Goal: Information Seeking & Learning: Learn about a topic

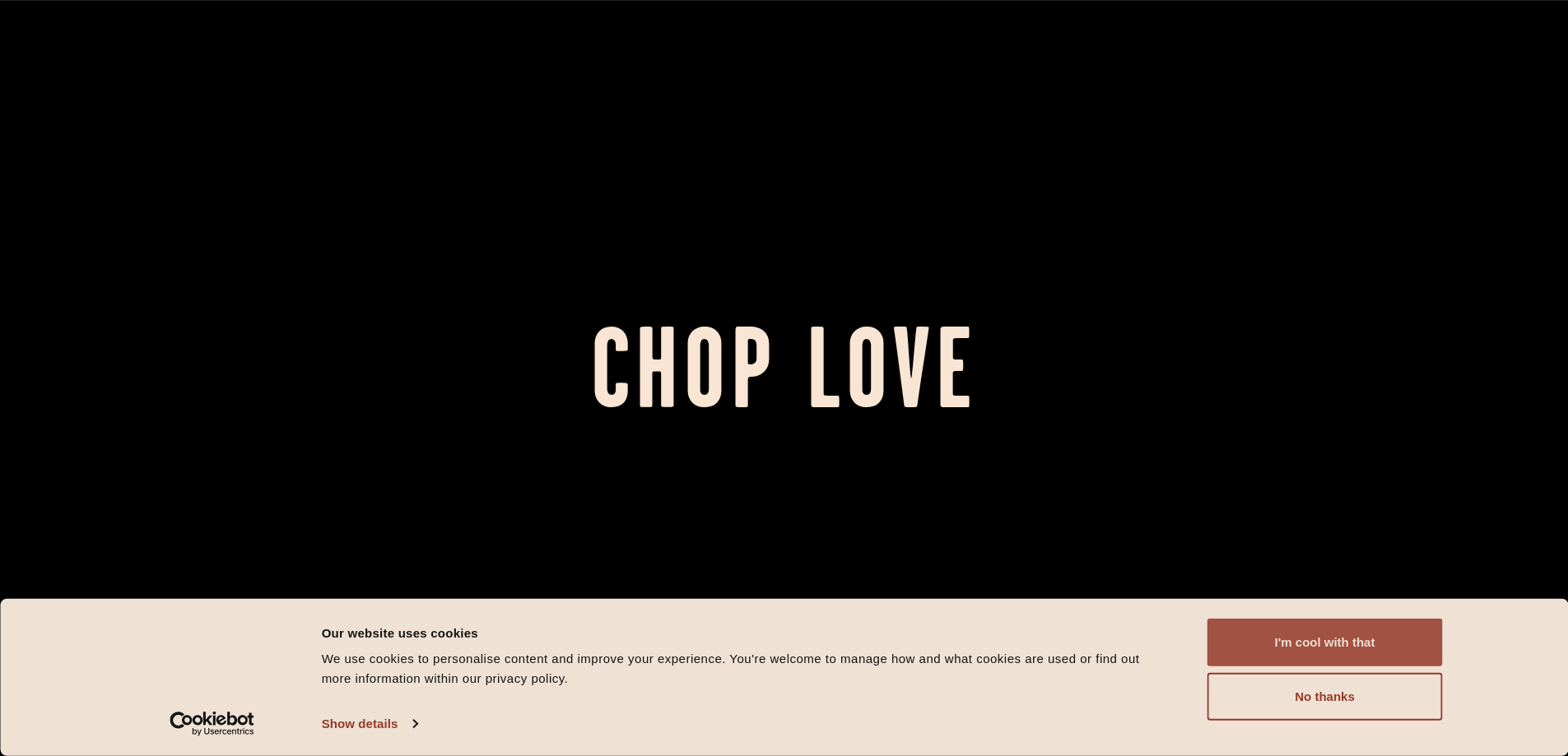
click at [1359, 649] on button "I'm cool with that" at bounding box center [1325, 643] width 235 height 48
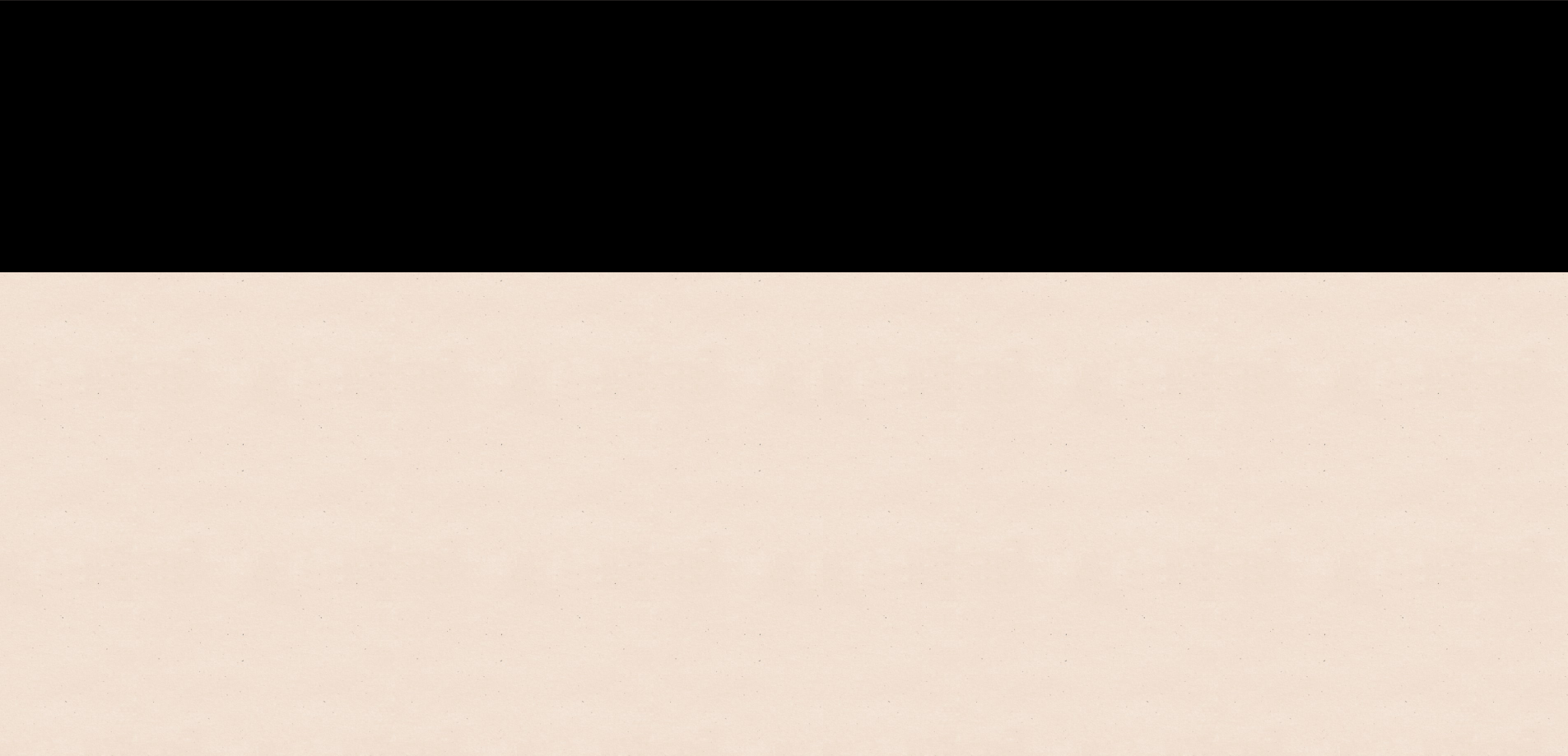
scroll to position [493, 0]
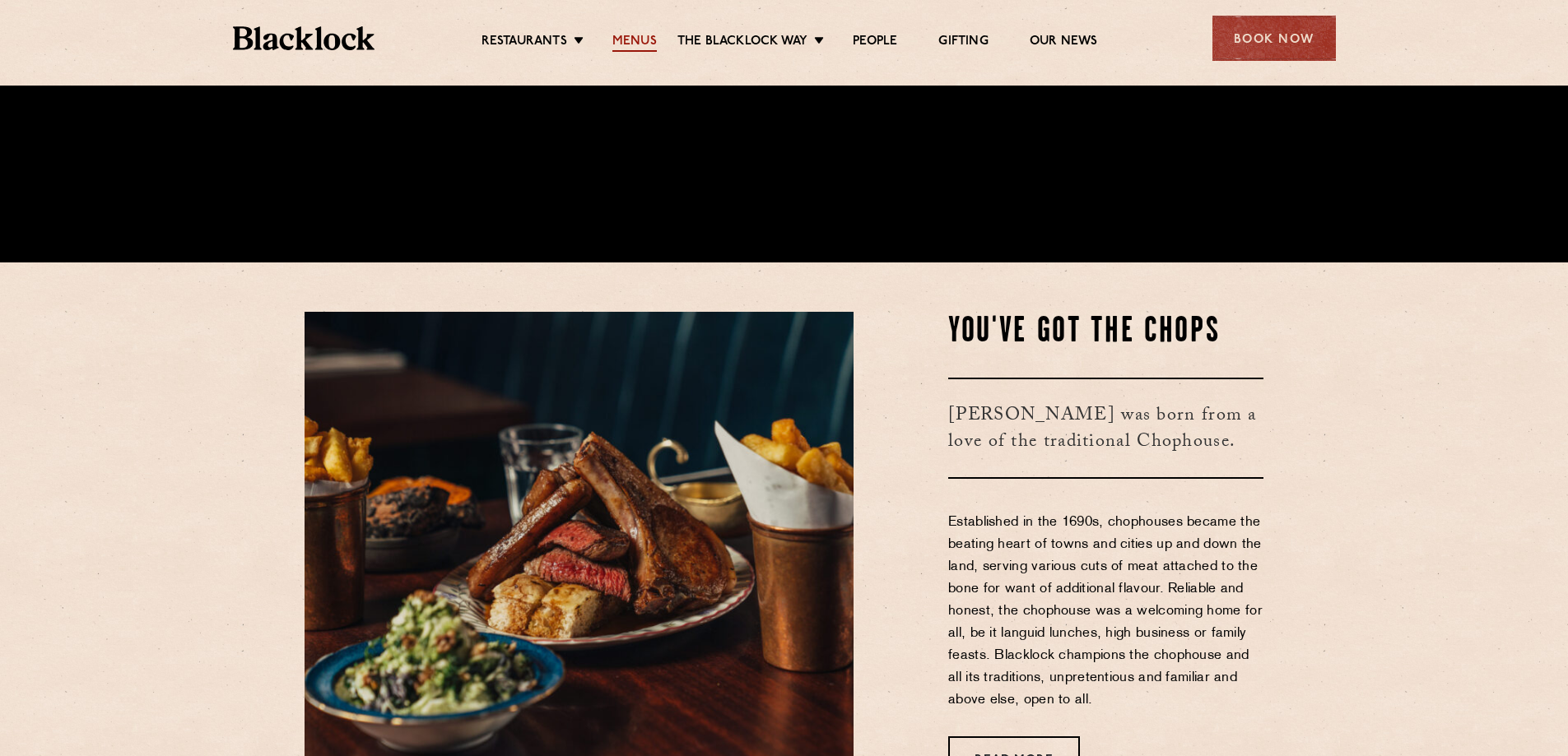
click at [628, 37] on link "Menus" at bounding box center [634, 43] width 44 height 18
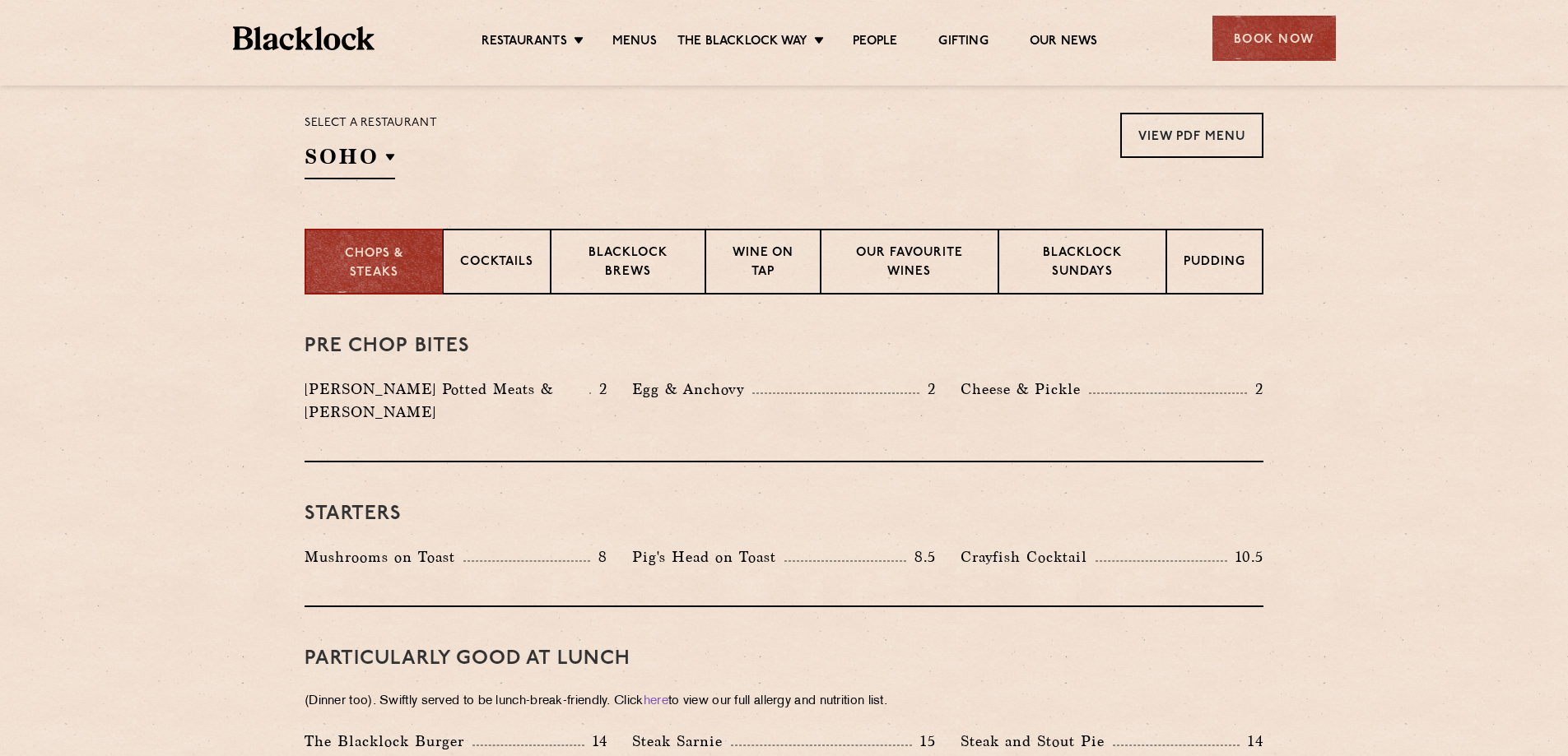
scroll to position [493, 0]
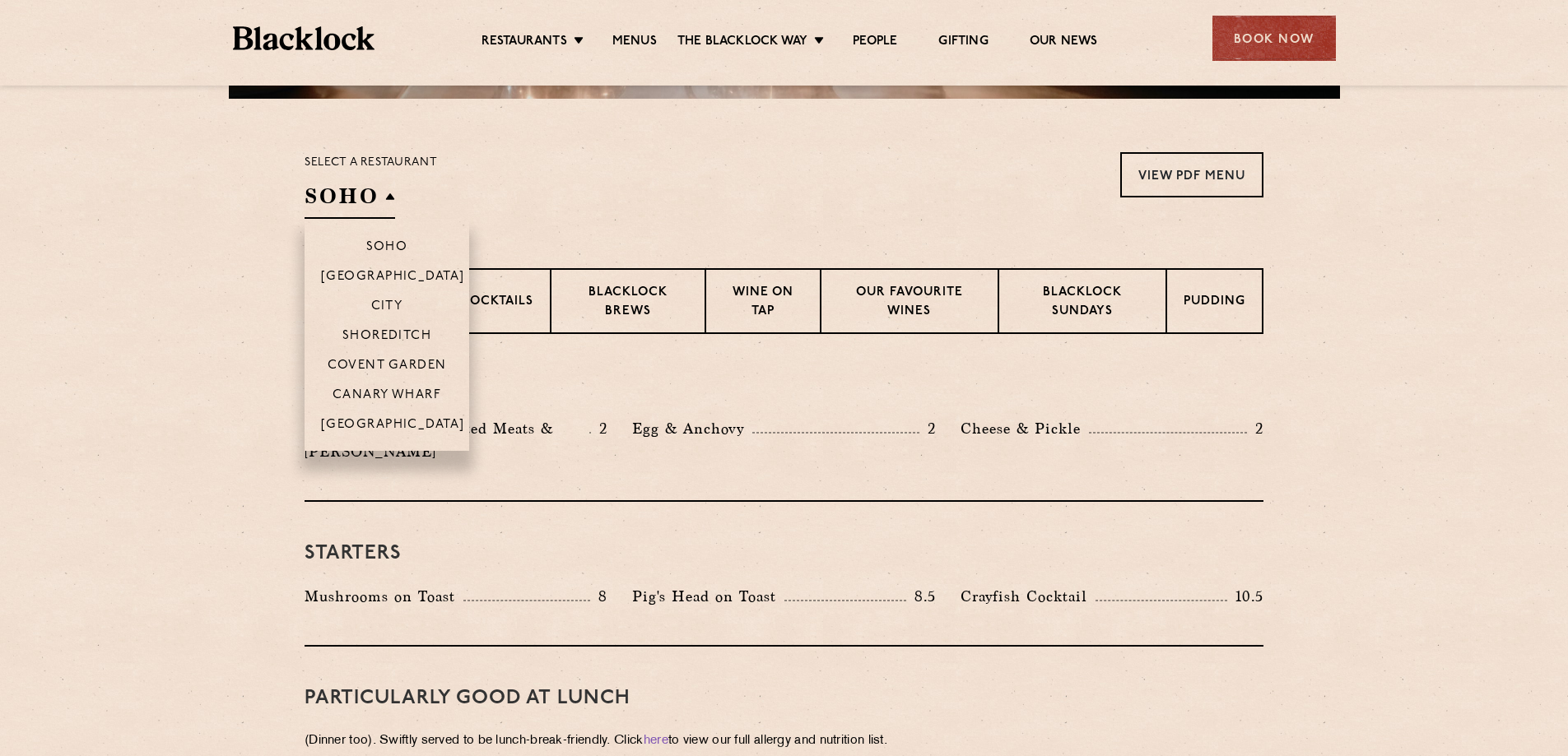
click at [361, 192] on h2 "SOHO" at bounding box center [349, 200] width 91 height 37
click at [392, 424] on p "[GEOGRAPHIC_DATA]" at bounding box center [392, 426] width 144 height 17
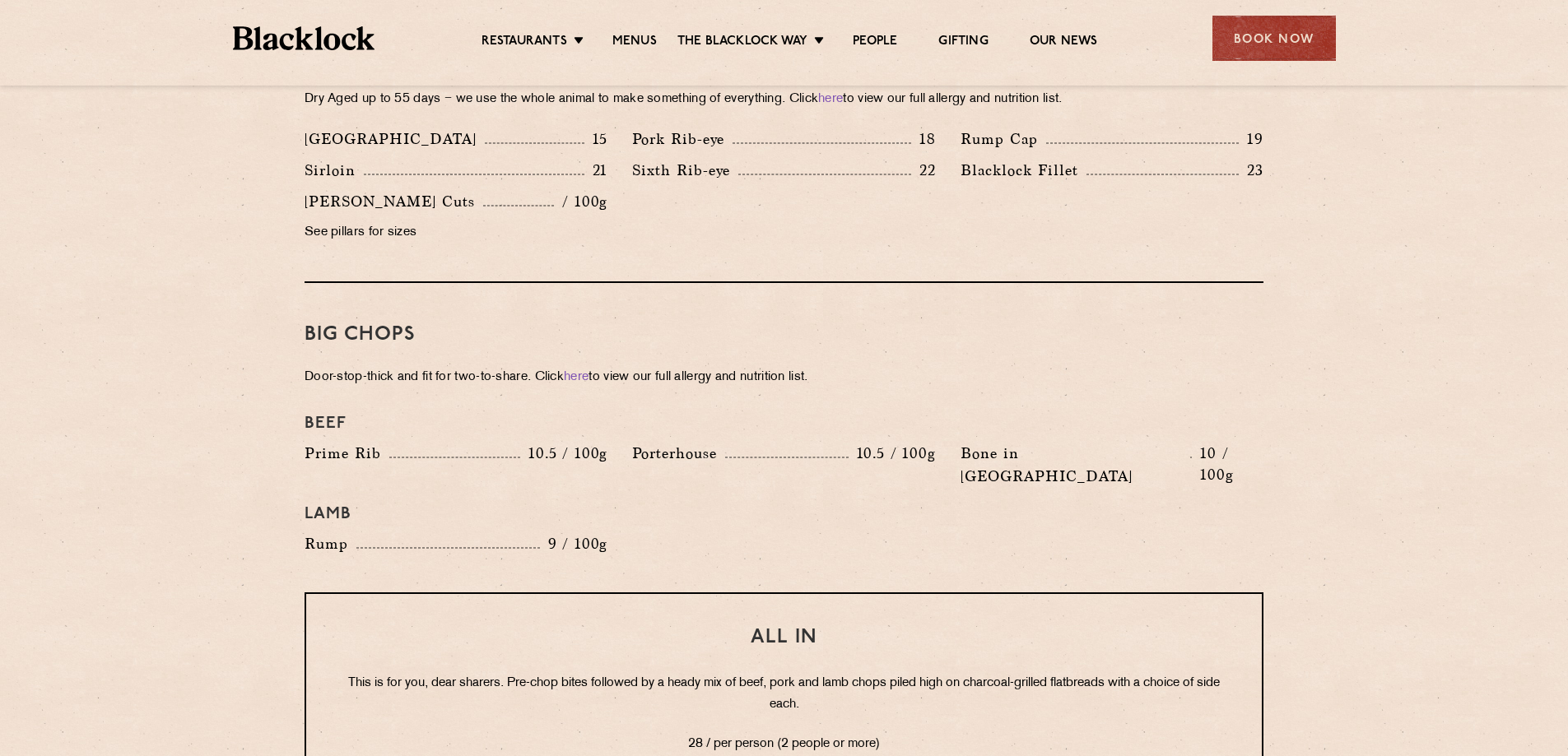
scroll to position [1645, 0]
